Goal: Register for event/course

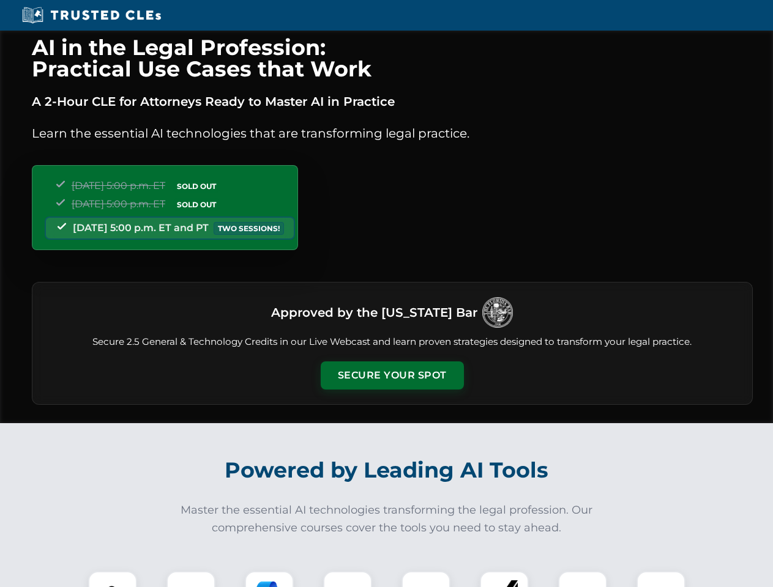
click at [392, 376] on button "Secure Your Spot" at bounding box center [392, 376] width 143 height 28
click at [113, 579] on img at bounding box center [112, 595] width 35 height 35
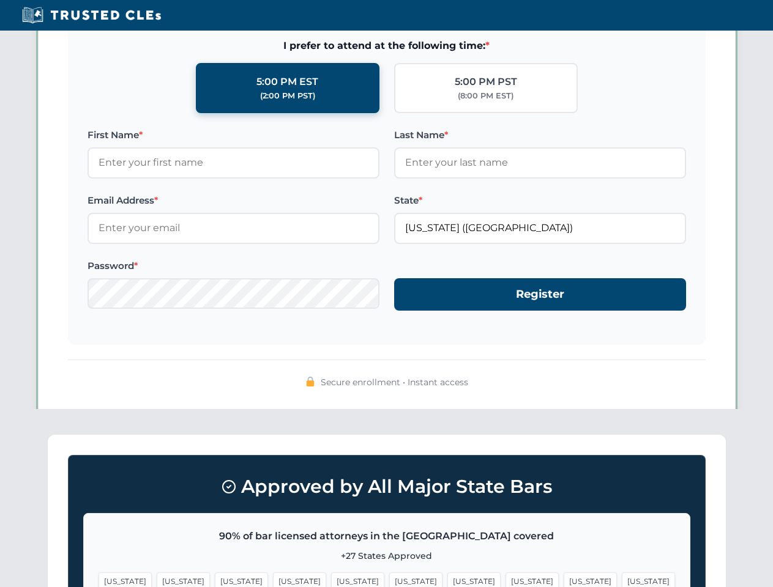
click at [447, 579] on span "[US_STATE]" at bounding box center [473, 582] width 53 height 18
click at [564, 579] on span "[US_STATE]" at bounding box center [590, 582] width 53 height 18
